Goal: Transaction & Acquisition: Purchase product/service

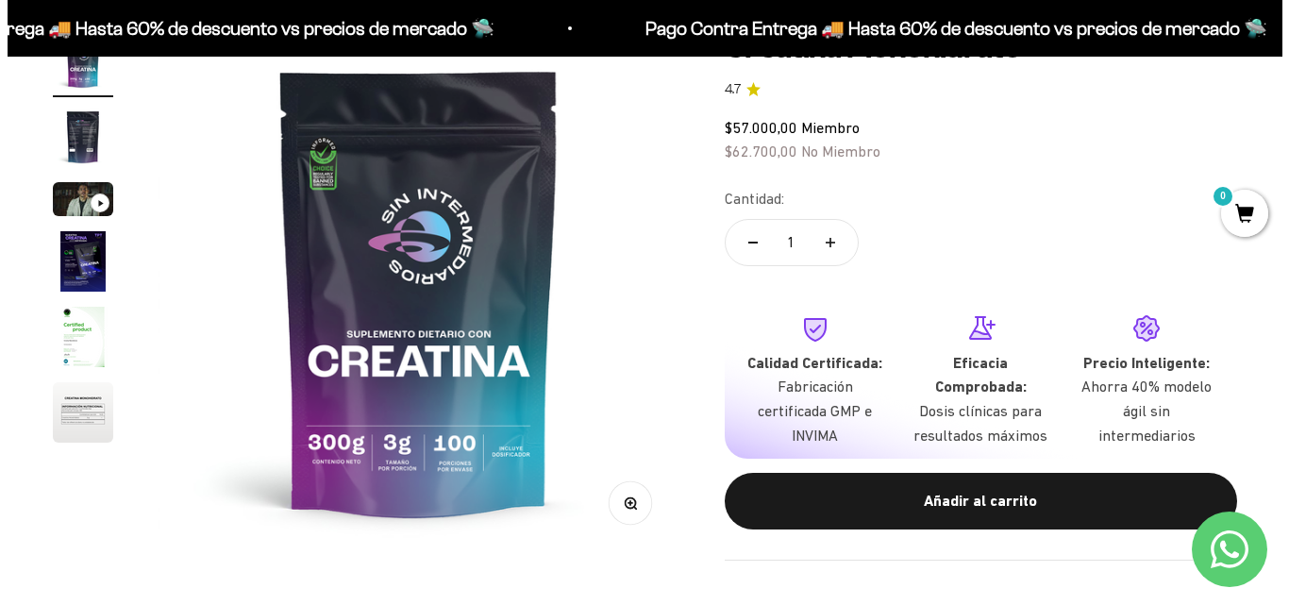
scroll to position [503, 0]
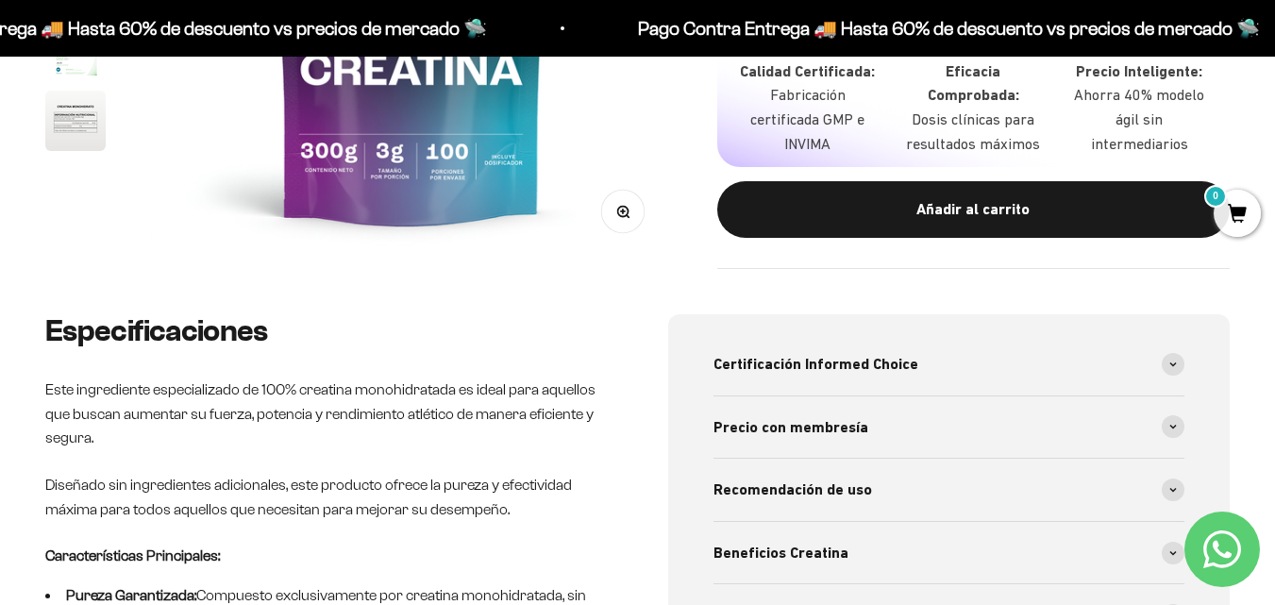
click at [951, 222] on div "Añadir al carrito" at bounding box center [973, 209] width 437 height 25
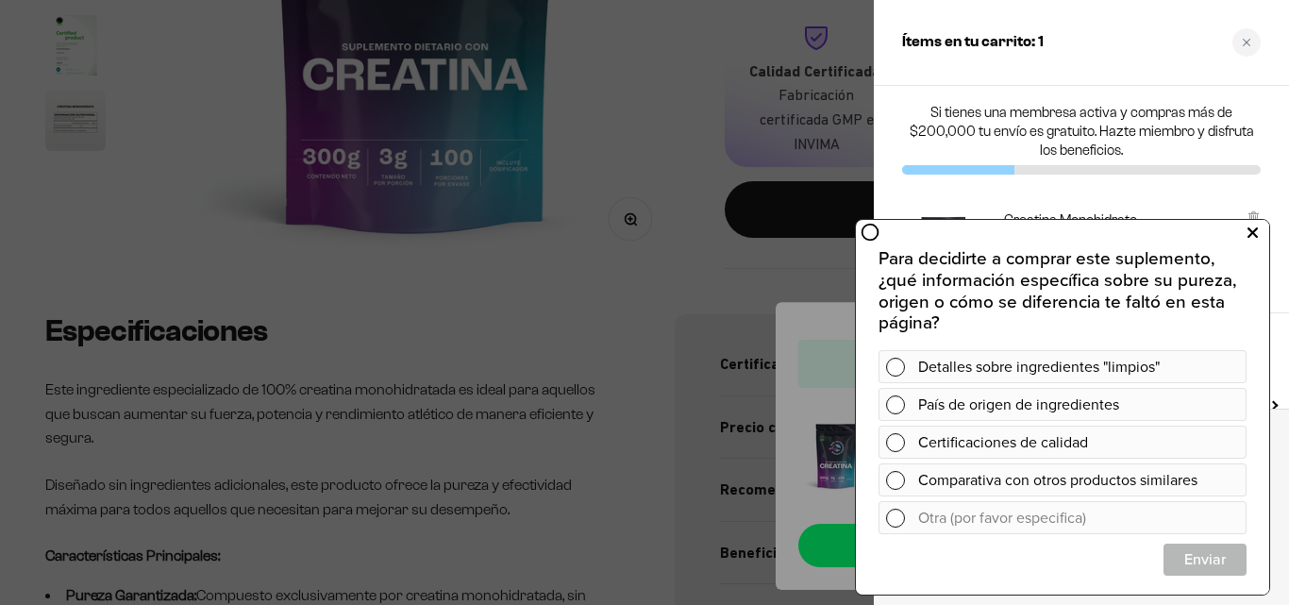
click at [1253, 235] on icon at bounding box center [1253, 233] width 10 height 25
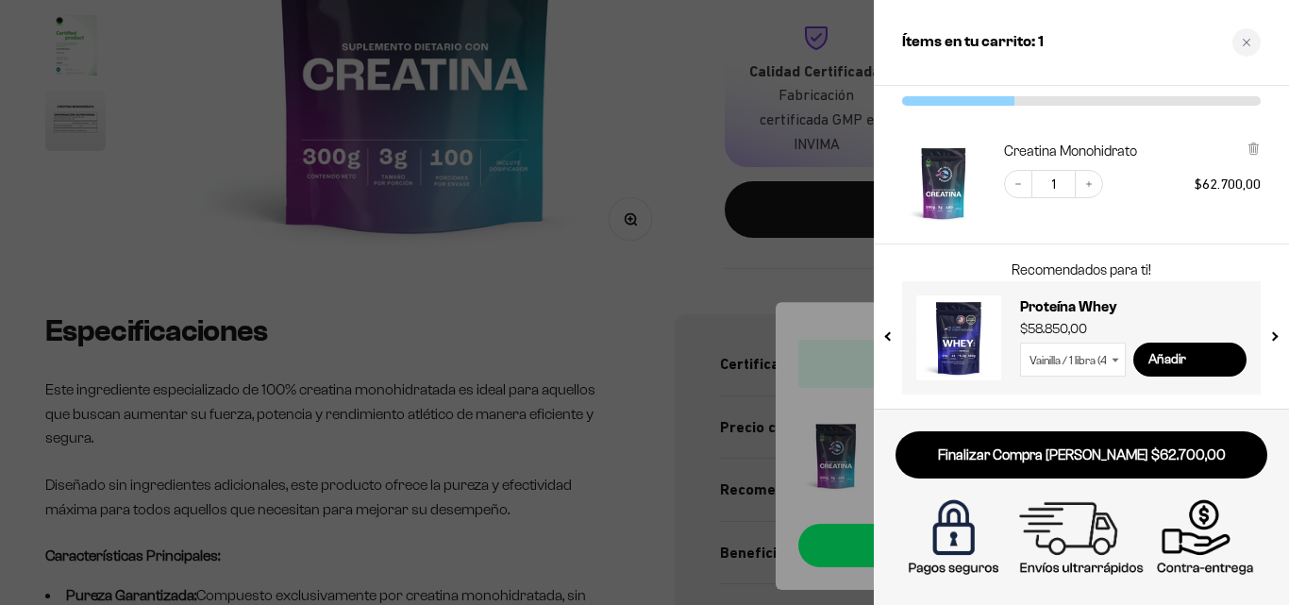
scroll to position [0, 0]
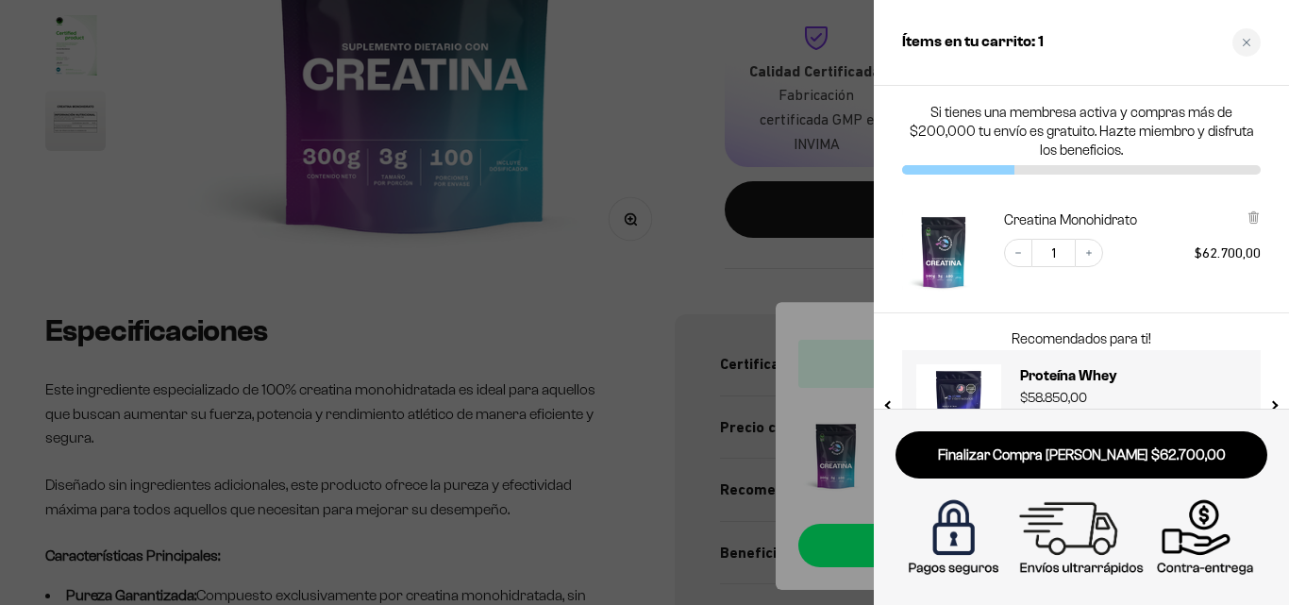
click at [949, 250] on img "Creatina Monohidrato" at bounding box center [943, 251] width 83 height 83
